Goal: Find specific page/section: Find specific page/section

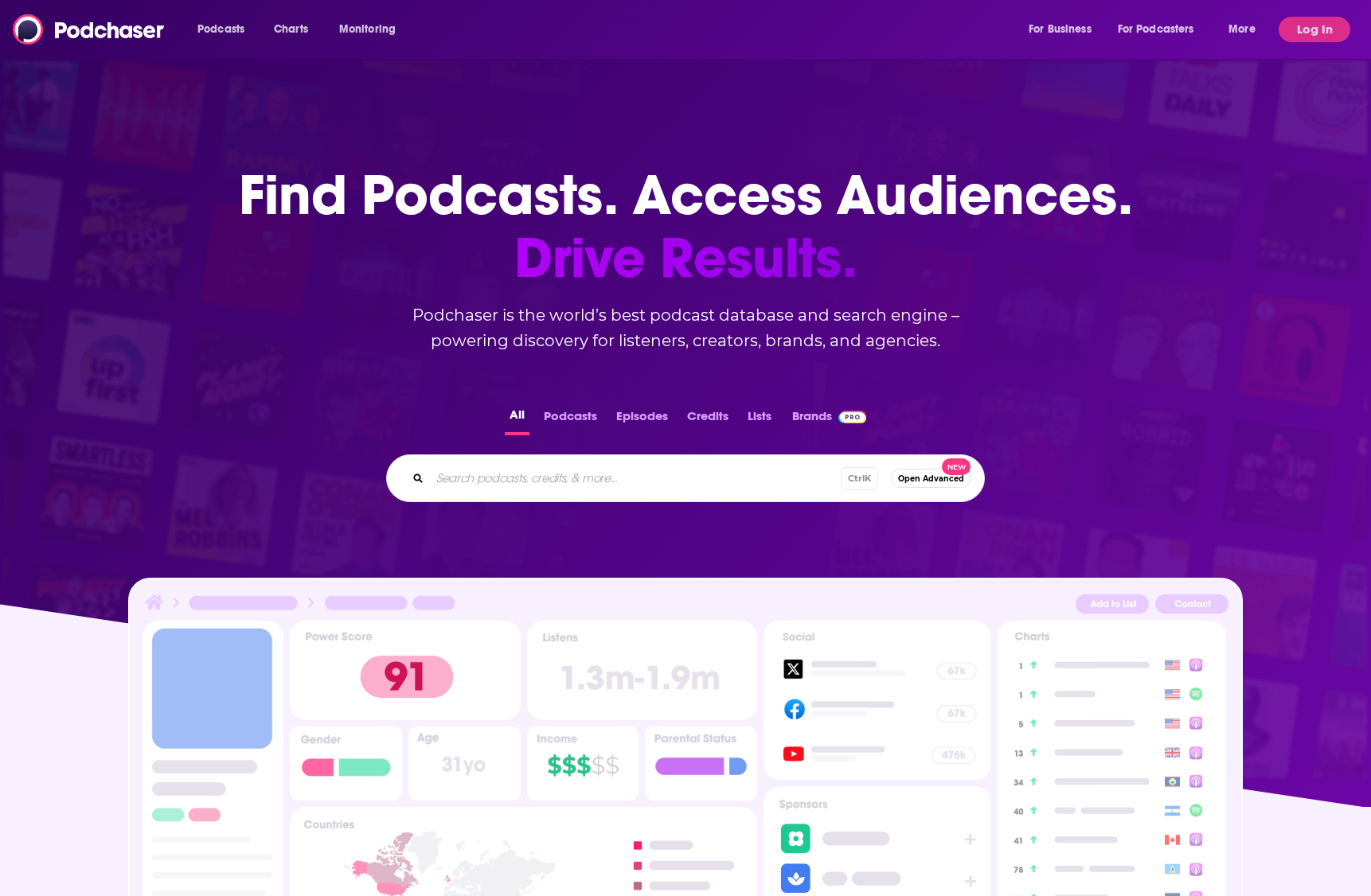
click at [541, 476] on input "Search podcasts, credits, & more..." at bounding box center [635, 478] width 411 height 25
drag, startPoint x: 1317, startPoint y: 25, endPoint x: 1105, endPoint y: 47, distance: 213.1
click at [1317, 25] on button "Log In" at bounding box center [1315, 29] width 72 height 25
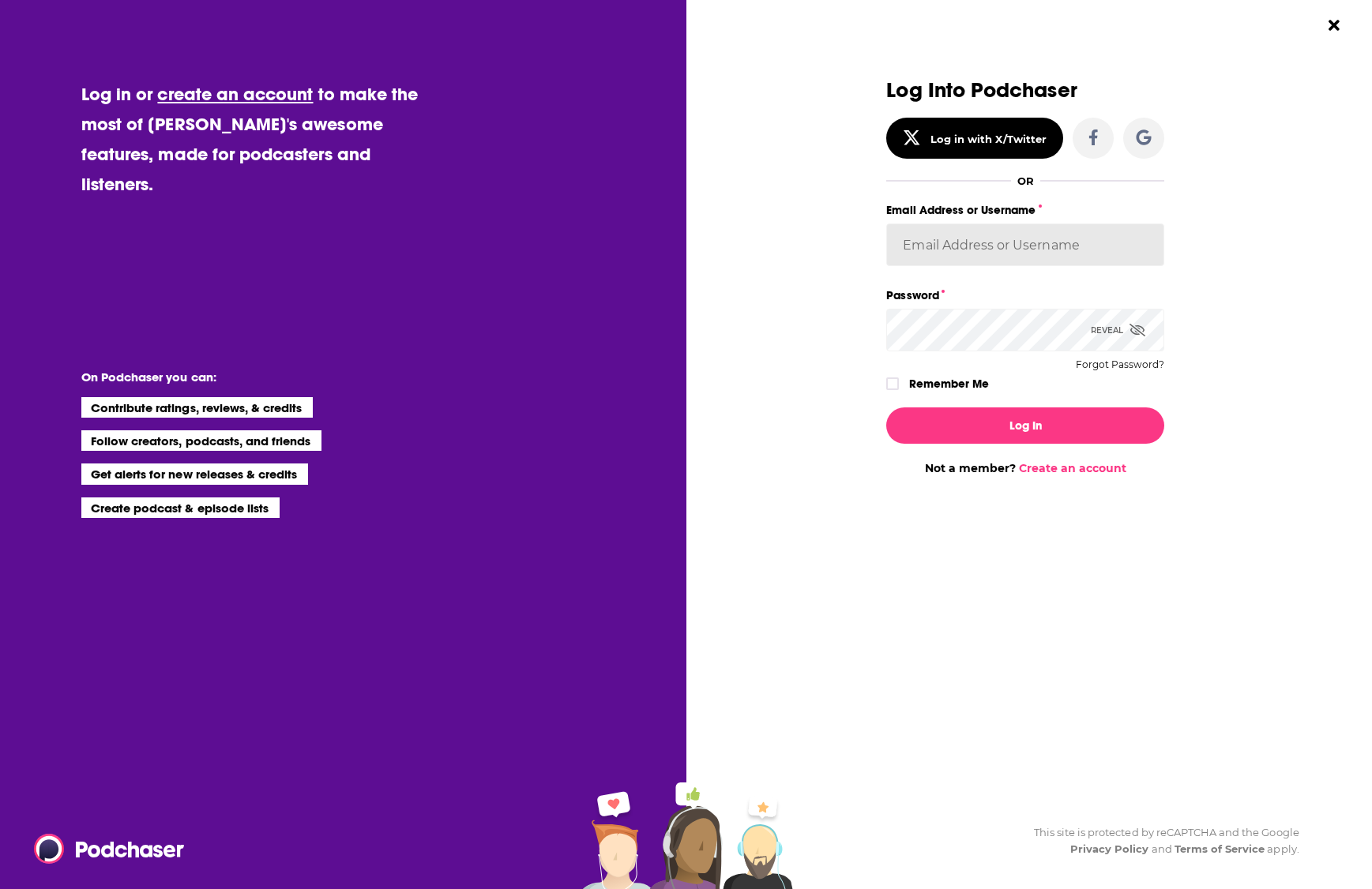
type input "[PERSON_NAME][EMAIL_ADDRESS][PERSON_NAME][DOMAIN_NAME]"
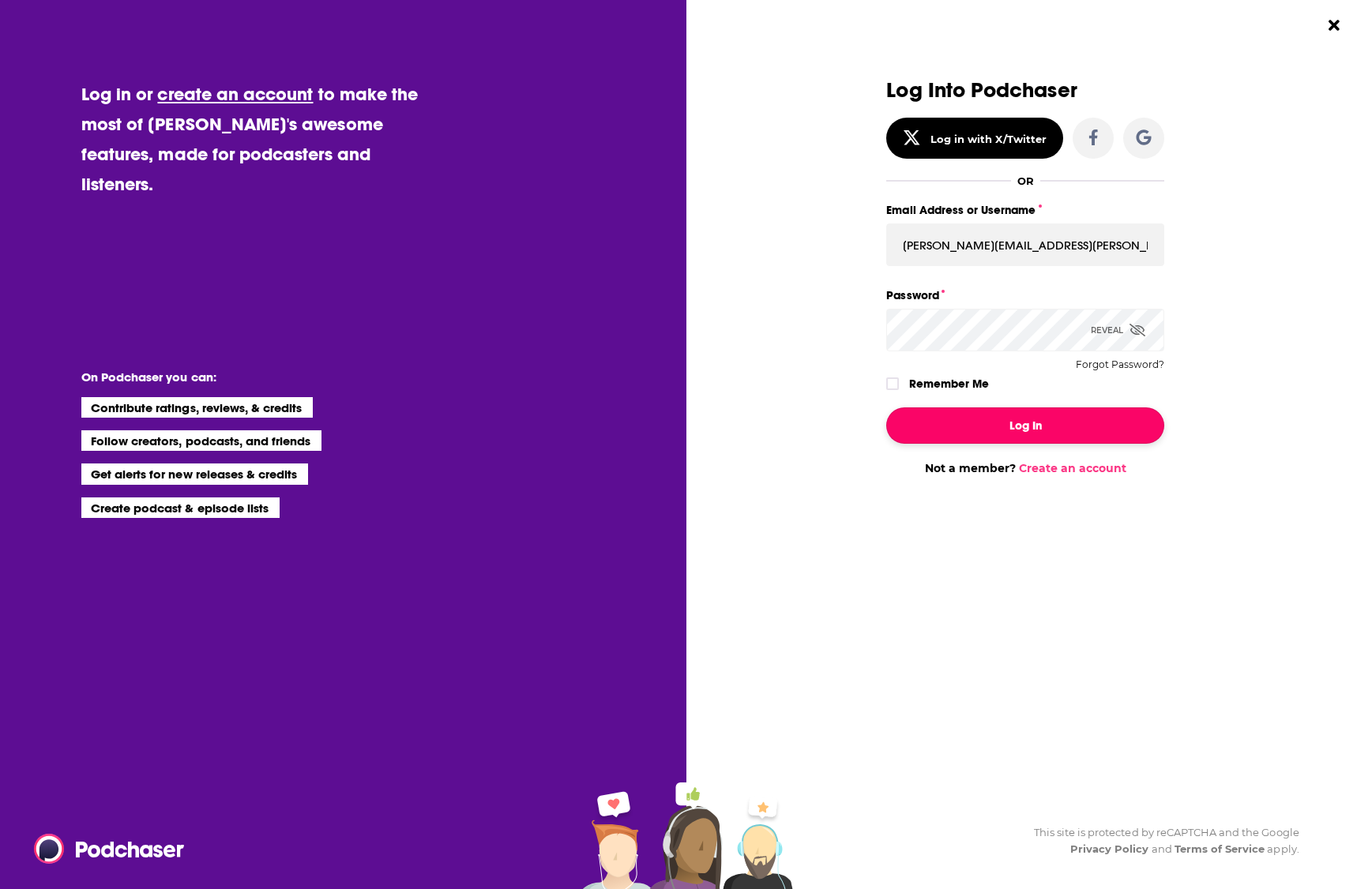
click at [981, 417] on button "Log In" at bounding box center [1025, 426] width 278 height 36
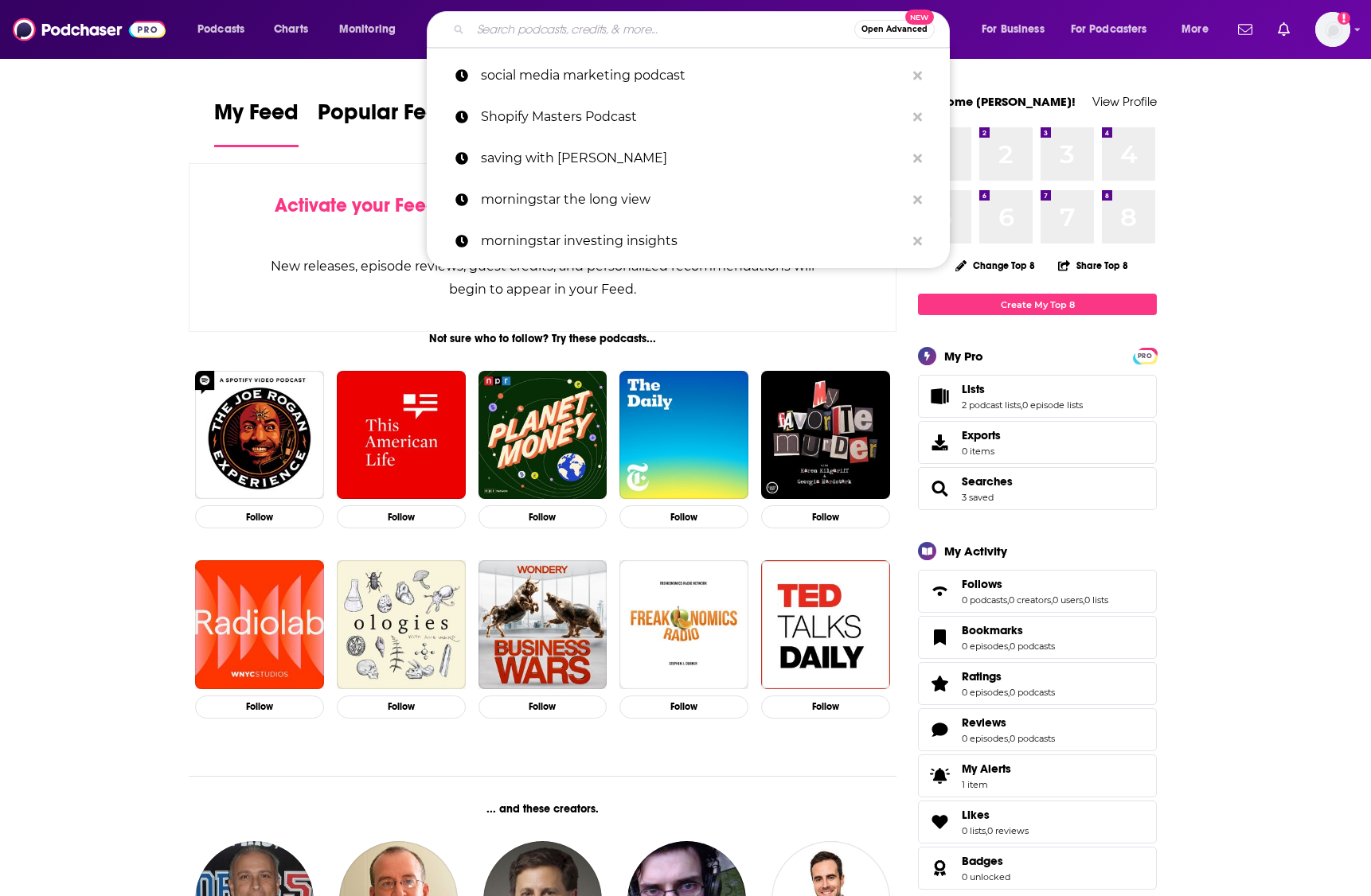
click at [661, 23] on input "Search podcasts, credits, & more..." at bounding box center [662, 29] width 384 height 25
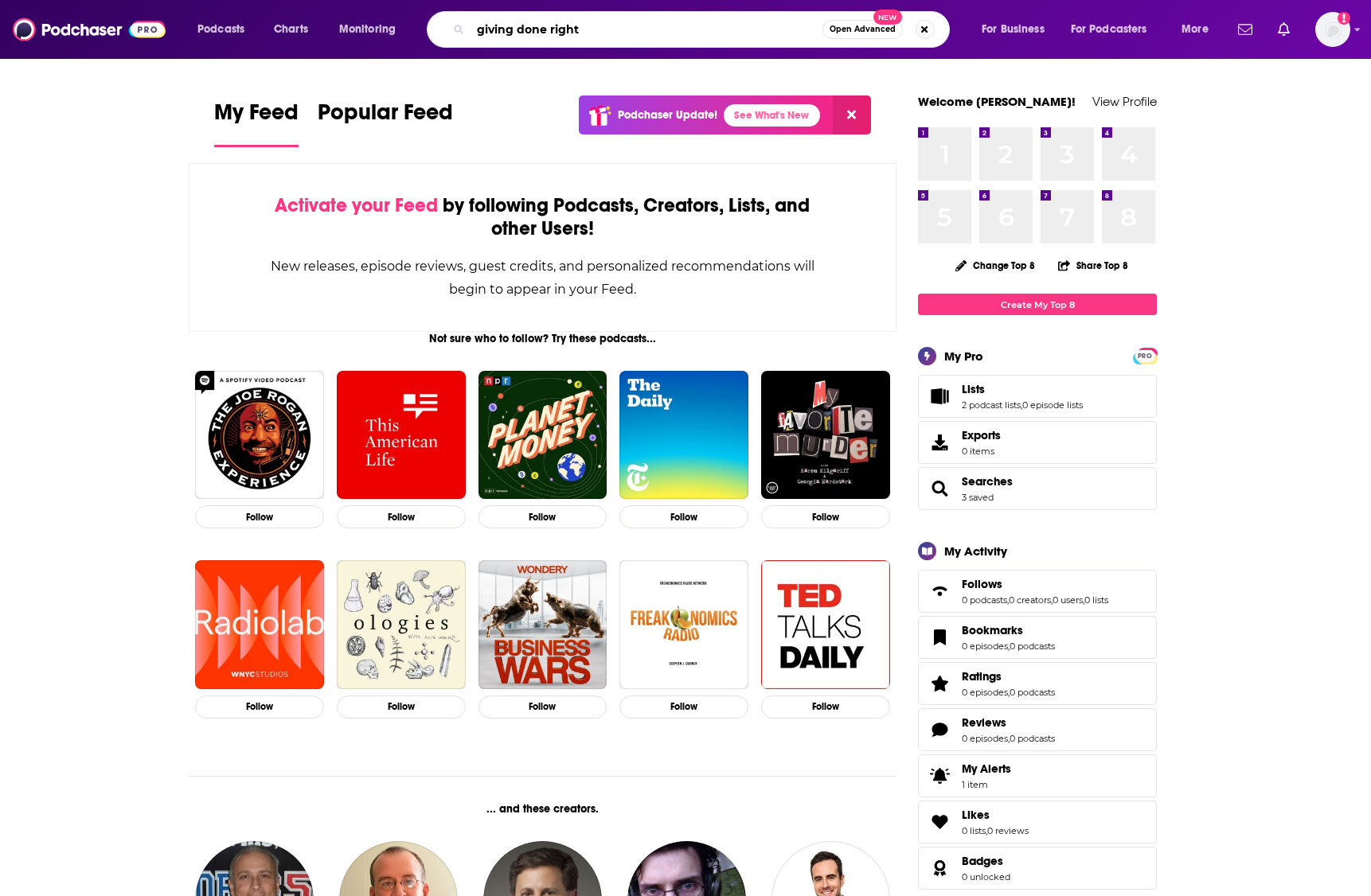
type input "giving done right"
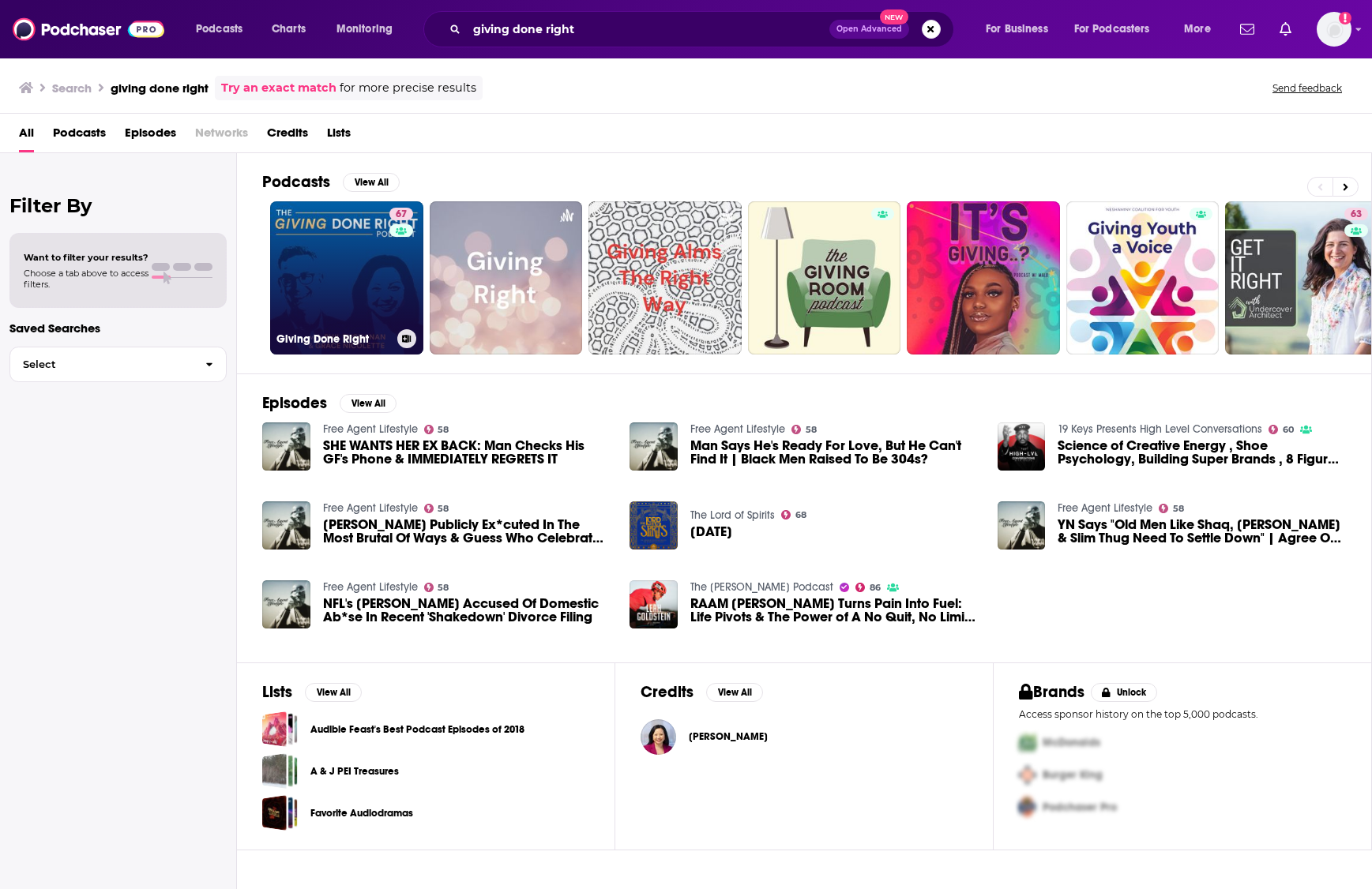
click at [328, 265] on link "67 Giving Done Right" at bounding box center [347, 278] width 153 height 153
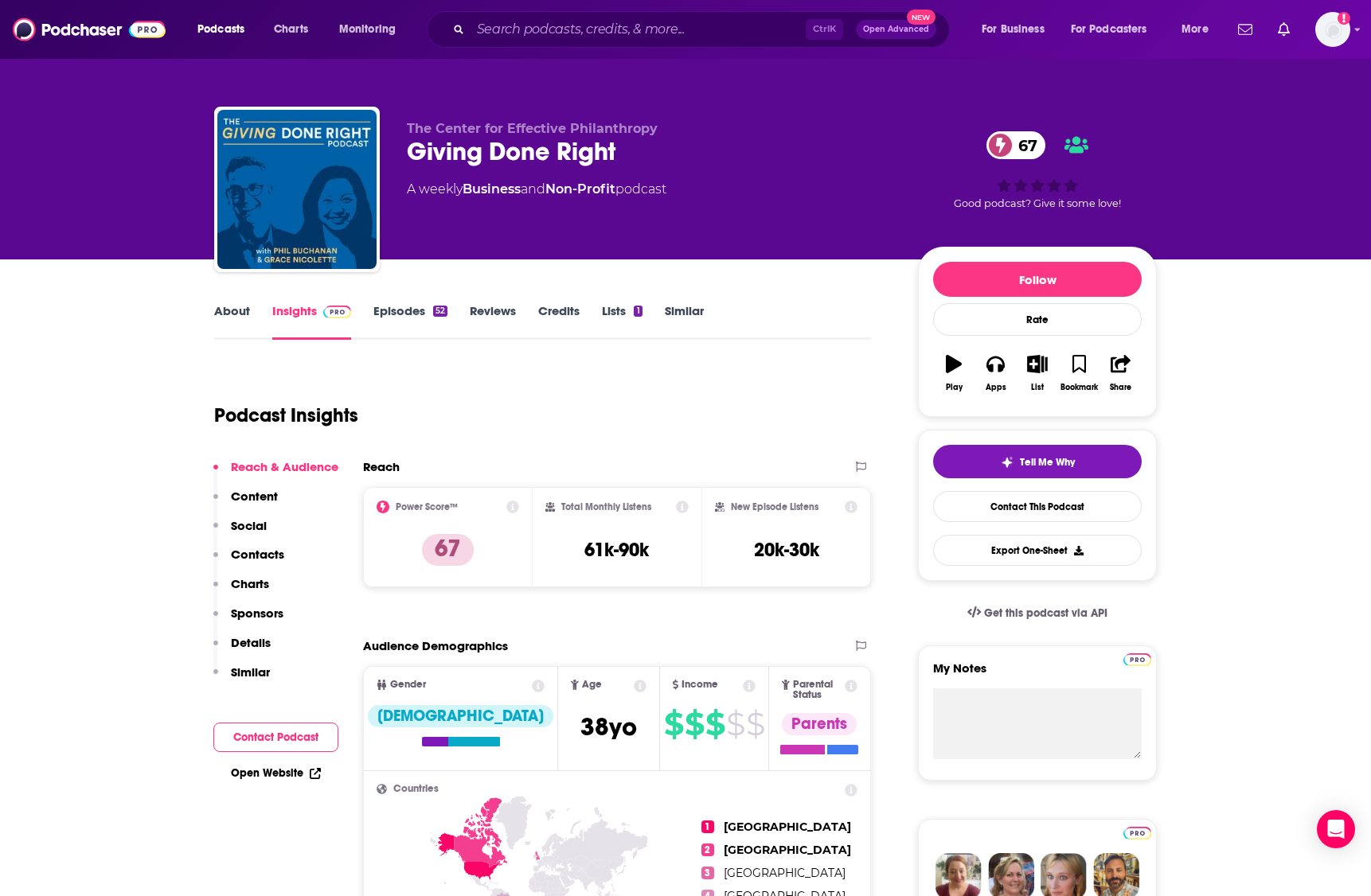
click at [255, 557] on p "Contacts" at bounding box center [258, 554] width 53 height 15
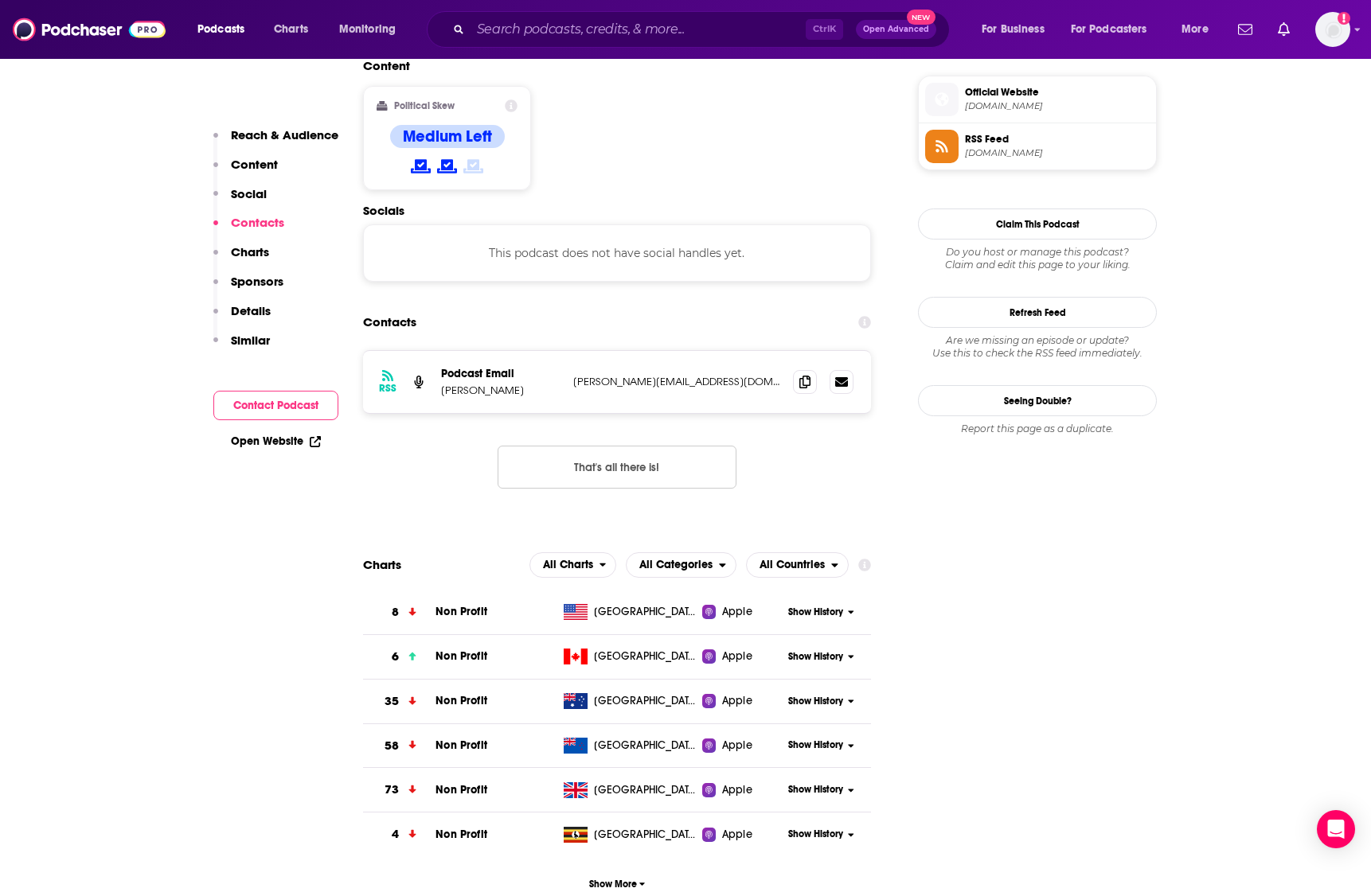
scroll to position [1281, 0]
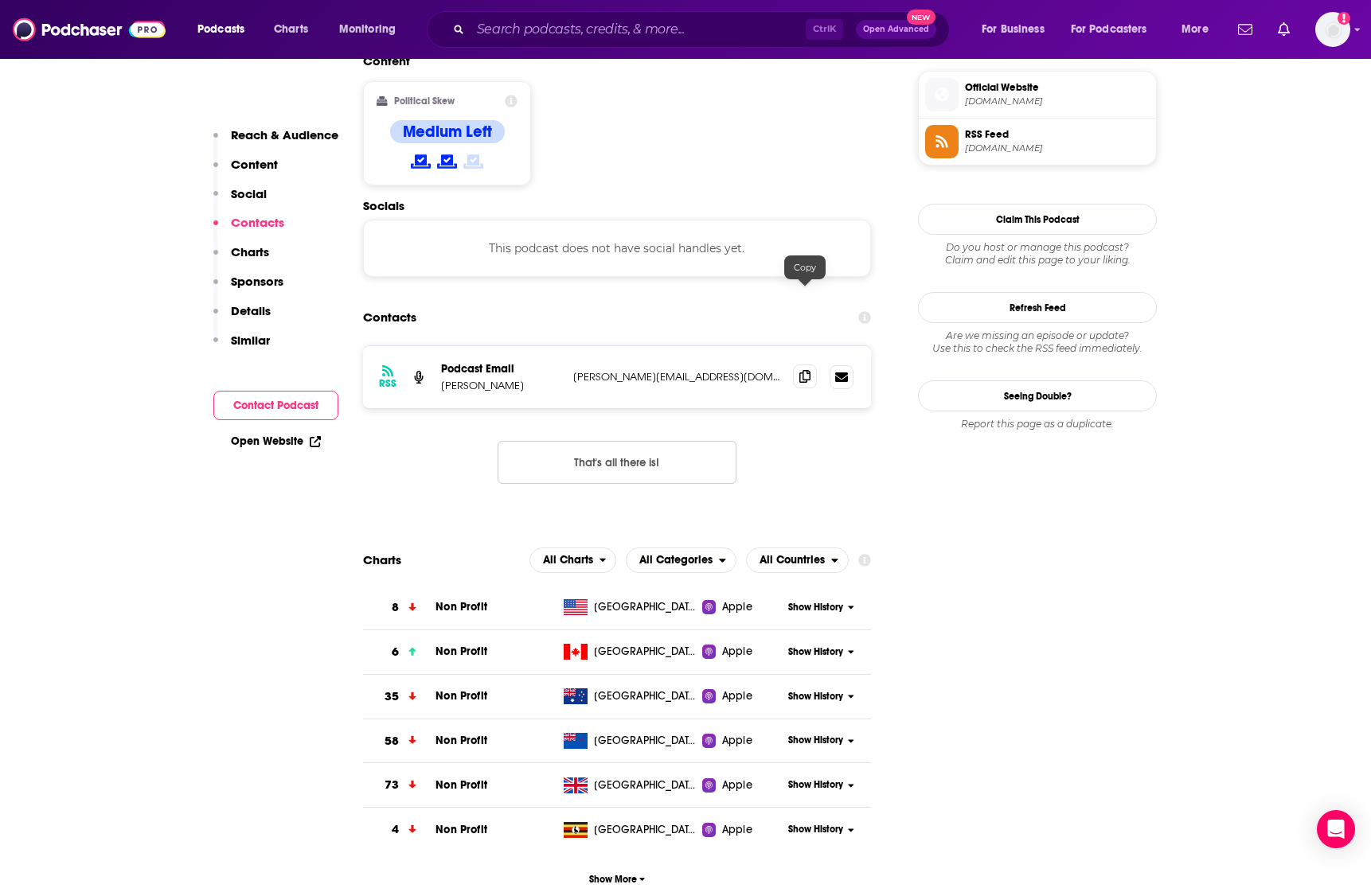
click at [801, 370] on icon at bounding box center [805, 377] width 11 height 13
